Goal: Information Seeking & Learning: Learn about a topic

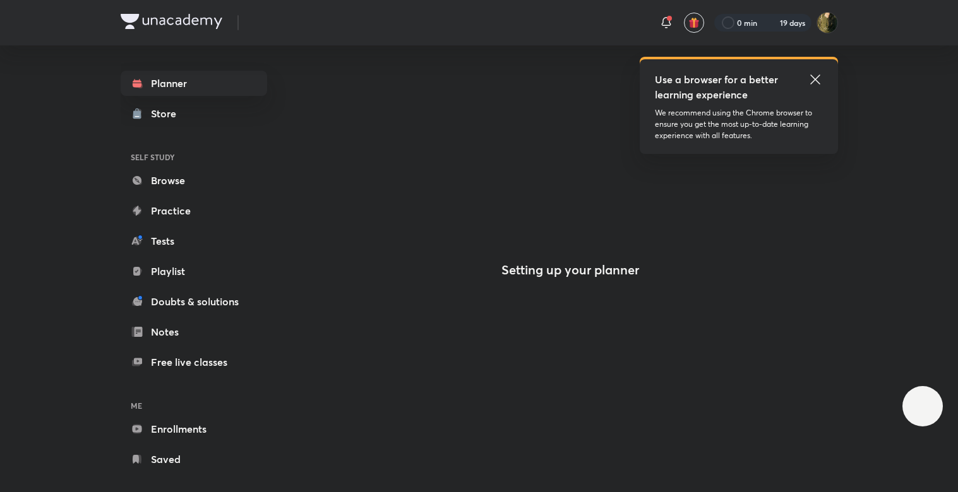
click at [348, 14] on div "Use a browser for a better learning experience We recommend using the Chrome br…" at bounding box center [479, 22] width 717 height 45
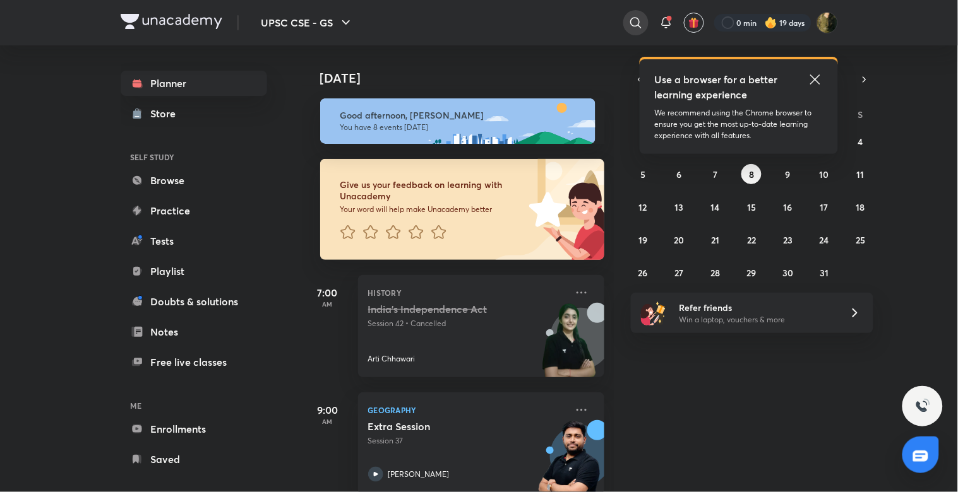
click at [626, 23] on div at bounding box center [635, 22] width 25 height 25
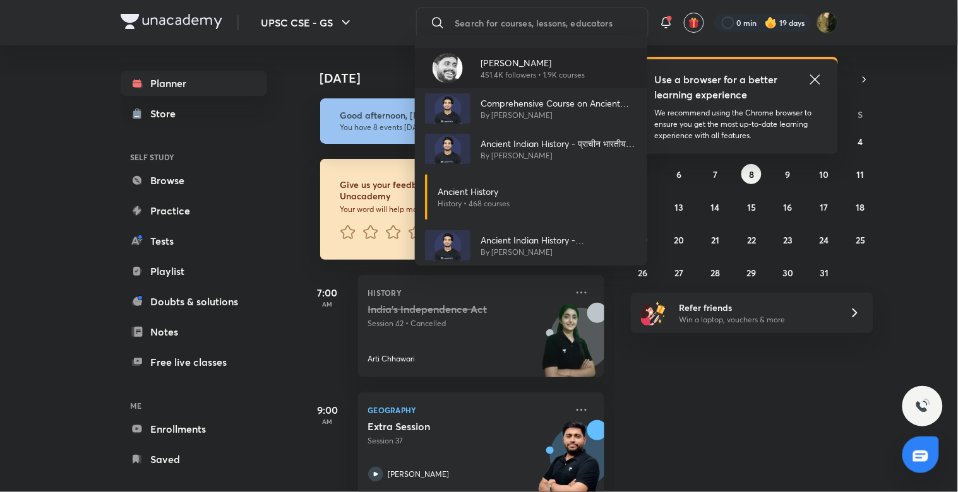
click at [523, 62] on p "[PERSON_NAME]" at bounding box center [532, 62] width 104 height 13
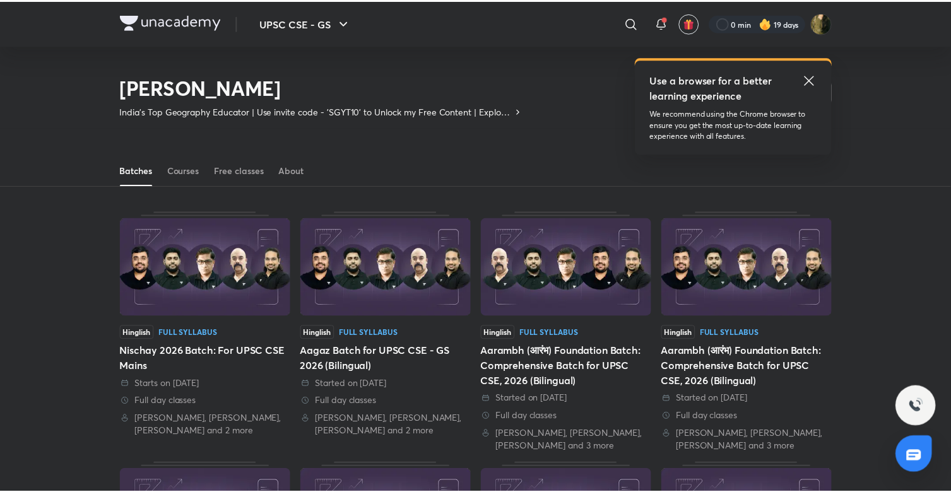
scroll to position [56, 0]
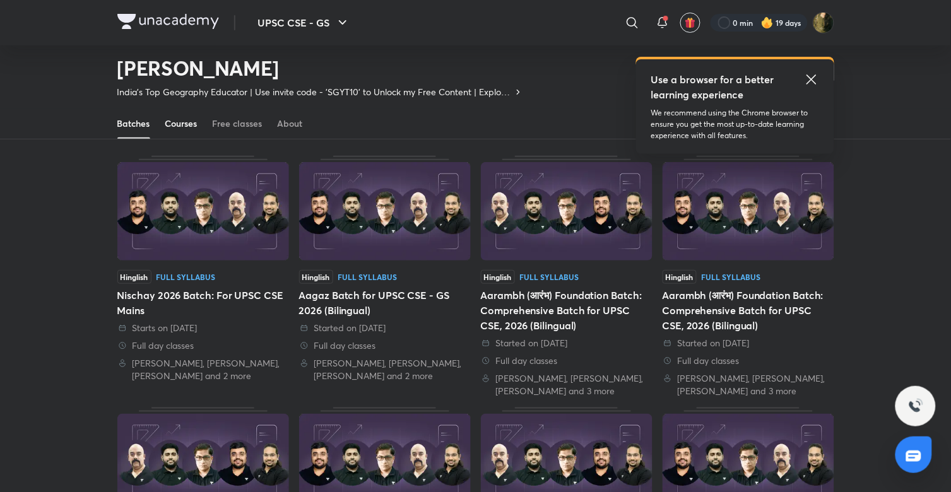
click at [187, 121] on div "Courses" at bounding box center [181, 123] width 32 height 13
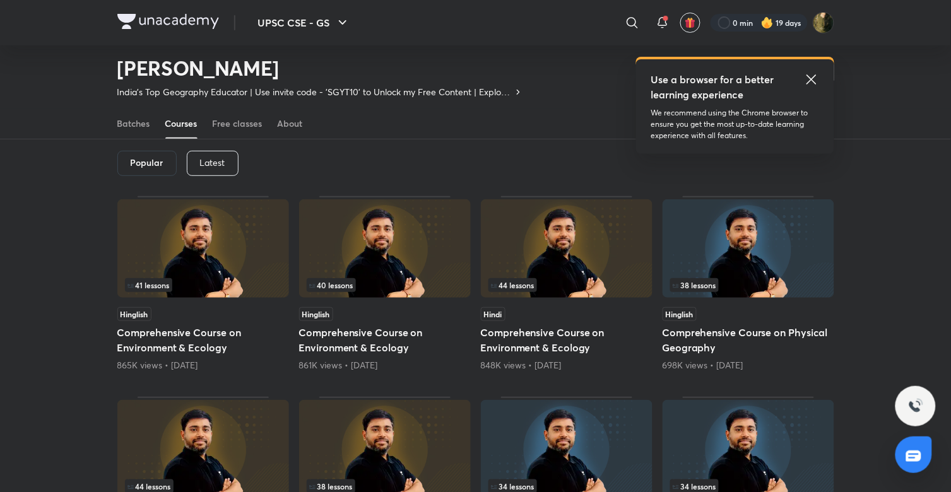
click at [217, 167] on div "Latest" at bounding box center [213, 163] width 52 height 25
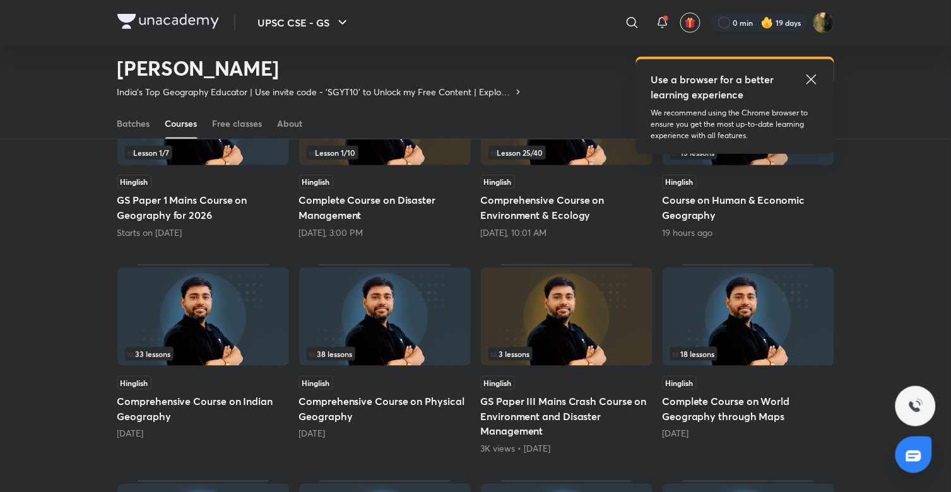
scroll to position [194, 0]
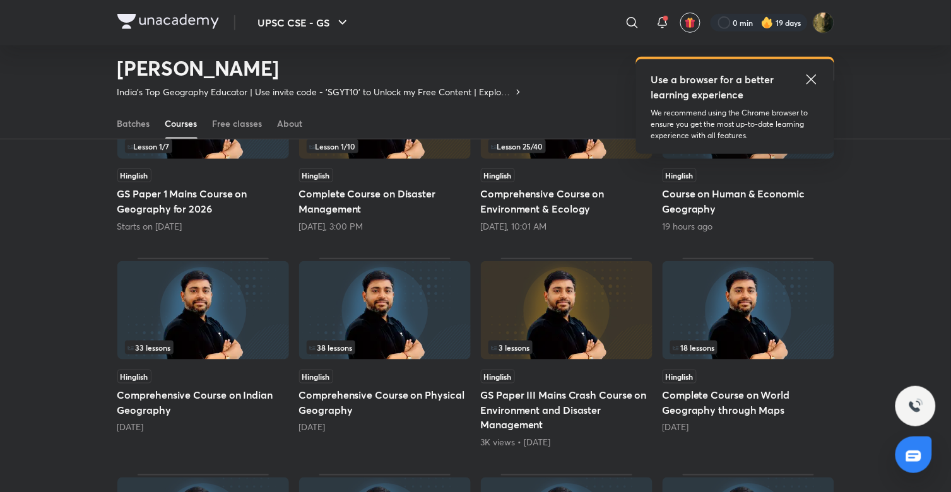
click at [217, 354] on div "33 lessons" at bounding box center [203, 348] width 157 height 14
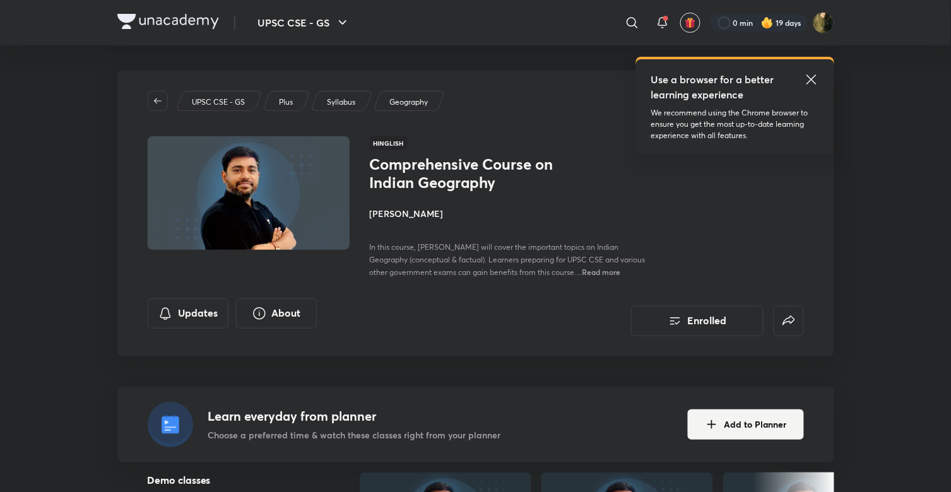
click at [816, 82] on icon at bounding box center [811, 79] width 15 height 15
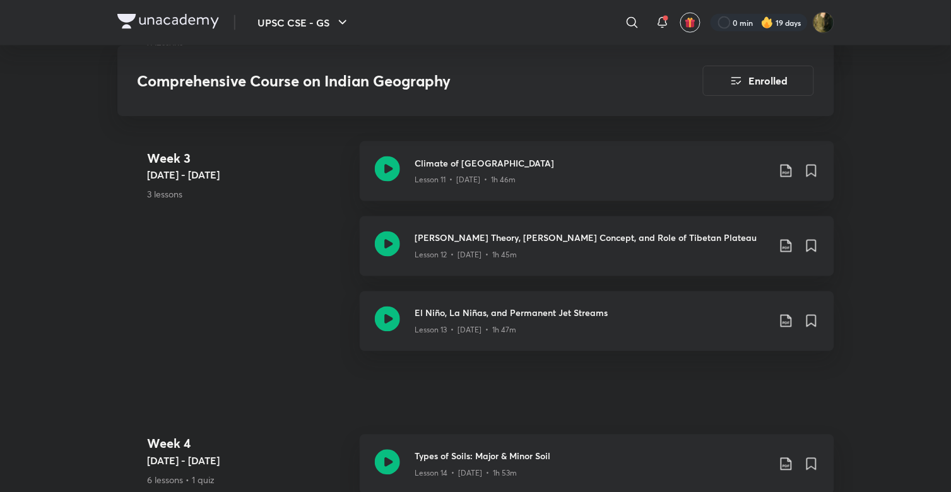
scroll to position [1655, 0]
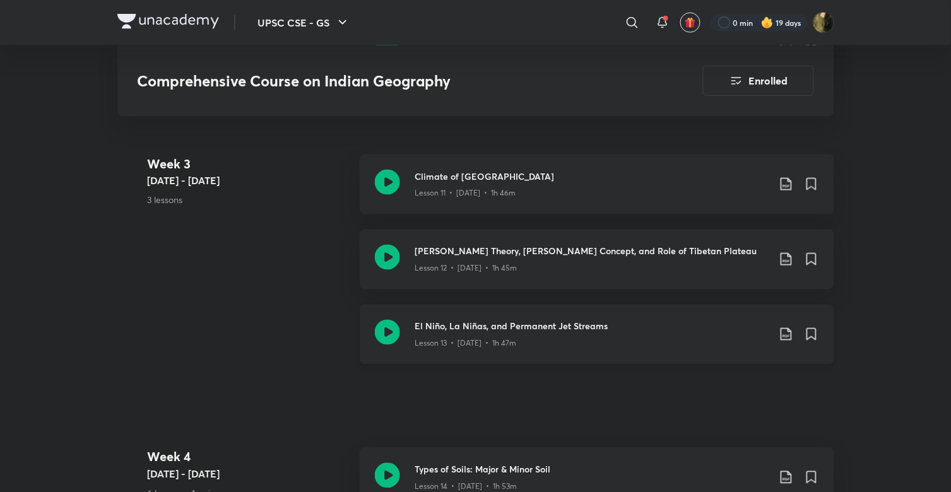
click at [476, 305] on div "El Niño, La Niñas, and Permanent Jet Streams Lesson 13 • [DATE] • 1h 47m" at bounding box center [597, 335] width 475 height 60
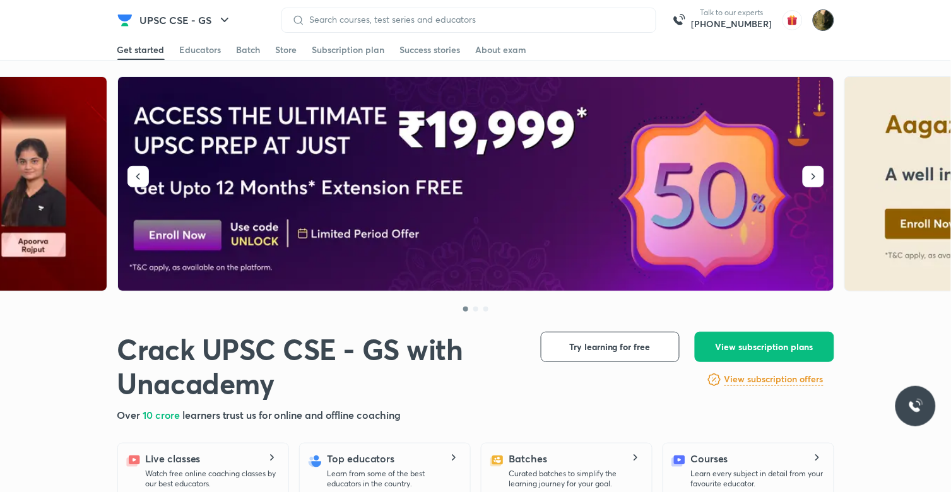
click at [819, 17] on img at bounding box center [823, 19] width 21 height 21
